Goal: Navigation & Orientation: Find specific page/section

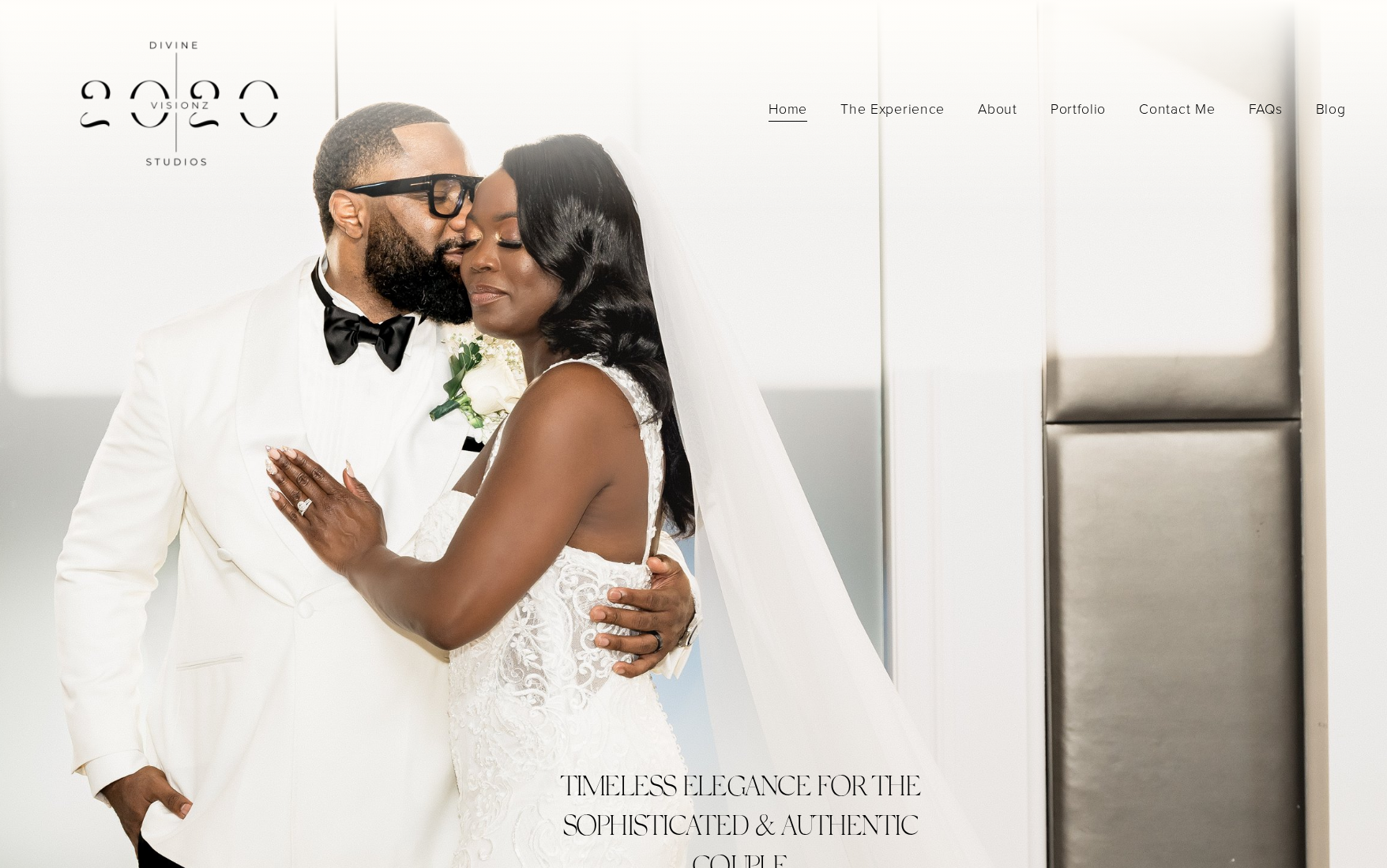
click at [930, 114] on link "The Experience" at bounding box center [893, 108] width 104 height 28
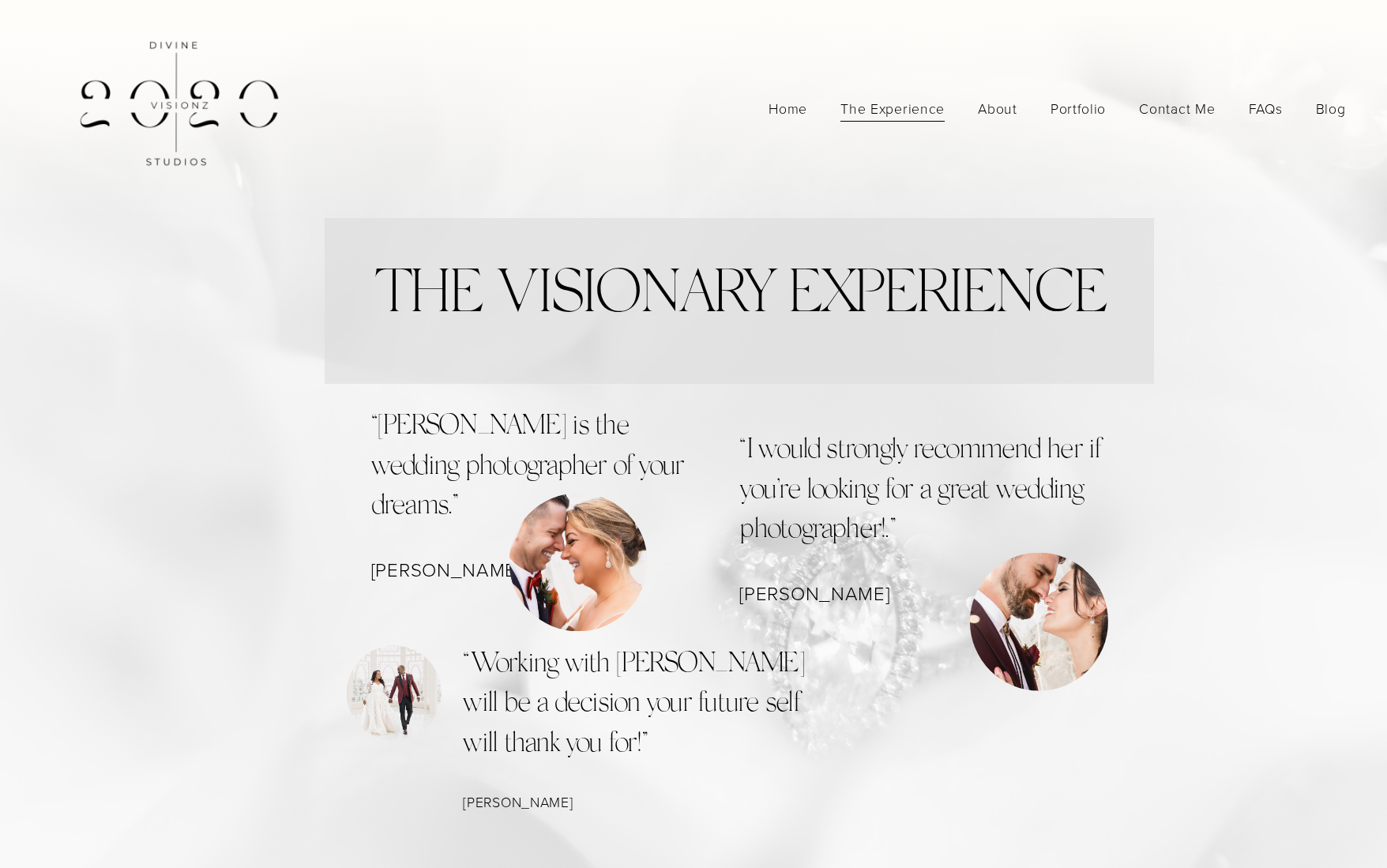
click at [798, 109] on link "Home" at bounding box center [788, 108] width 39 height 28
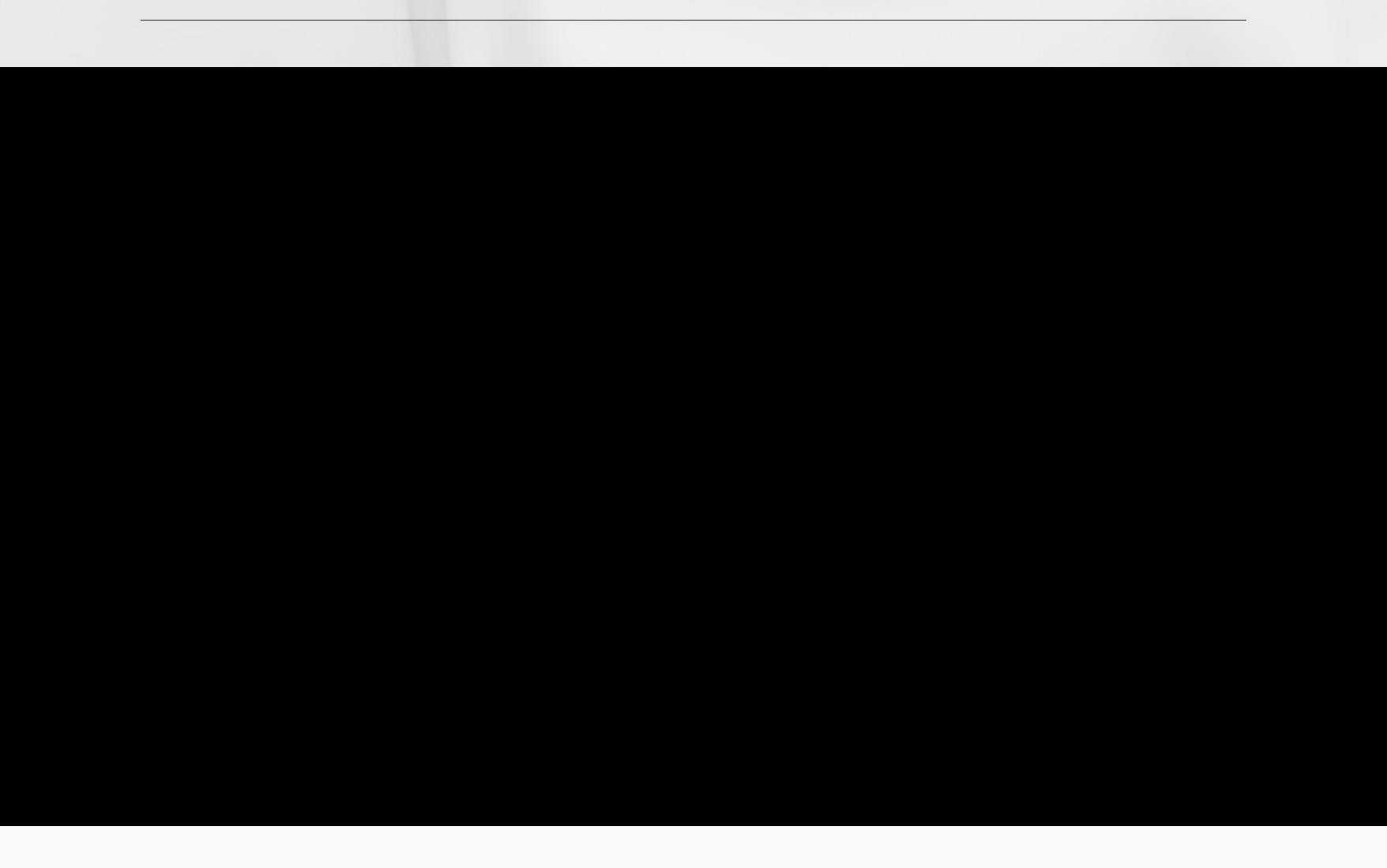
scroll to position [1867, 0]
